Goal: Transaction & Acquisition: Purchase product/service

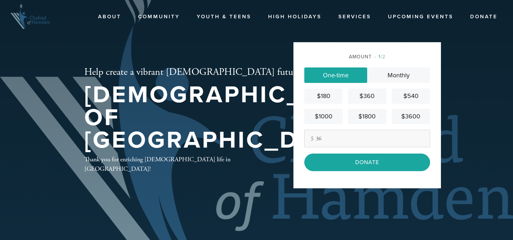
type input "36"
click at [301, 181] on div "Amount 1 /2 One-time Monthly $180 $360 $540 $1000 $1800 $3600 Other Amount 36 C…" at bounding box center [367, 115] width 148 height 146
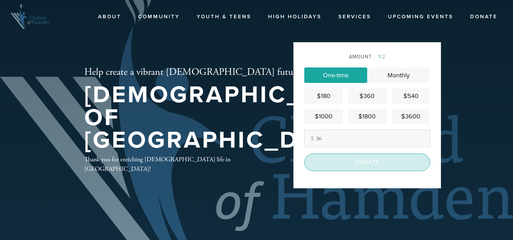
click at [341, 163] on input "Donate" at bounding box center [367, 163] width 126 height 18
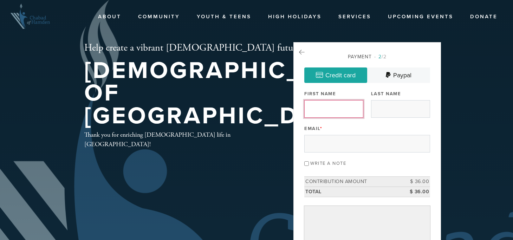
click at [323, 104] on input "First Name" at bounding box center [333, 109] width 59 height 18
type input "Kevin"
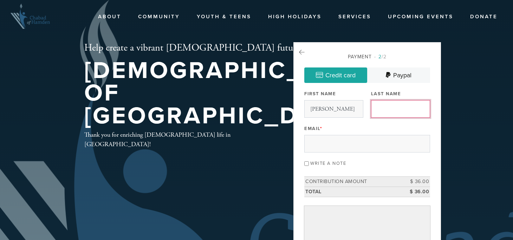
click at [408, 110] on input "Last Name" at bounding box center [400, 109] width 59 height 18
type input "Sherwin"
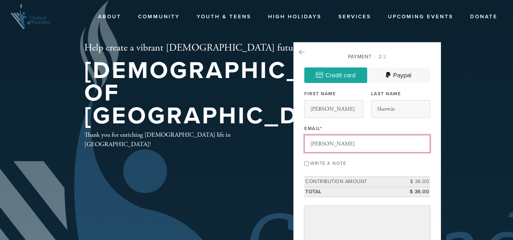
type input "kevinsherwinmusic@gmail.com"
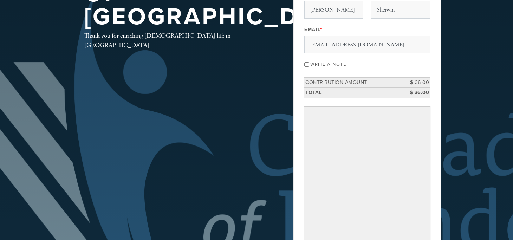
scroll to position [155, 0]
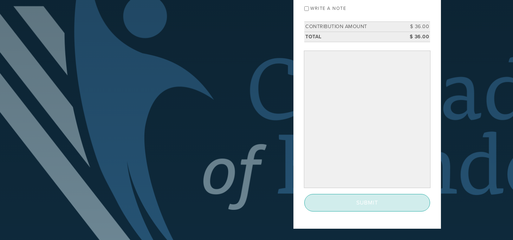
click at [328, 209] on input "Submit" at bounding box center [367, 203] width 126 height 18
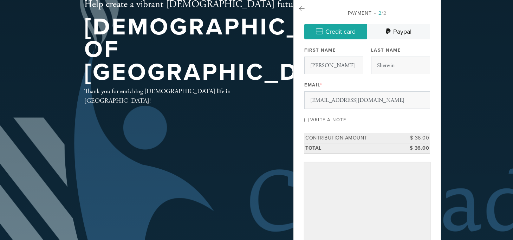
scroll to position [0, 0]
